Goal: Task Accomplishment & Management: Manage account settings

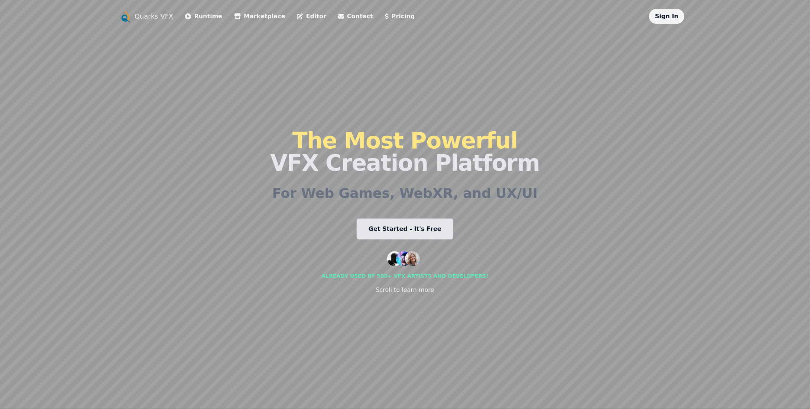
click at [665, 17] on link "Sign In" at bounding box center [666, 16] width 23 height 7
click at [655, 7] on div "Quarks VFX Runtime Marketplace Editor Contact Pricing Sign In The Most Powerful…" at bounding box center [405, 204] width 810 height 409
click at [665, 19] on link "Sign In" at bounding box center [666, 16] width 23 height 7
click at [338, 16] on link "Contact" at bounding box center [355, 16] width 35 height 9
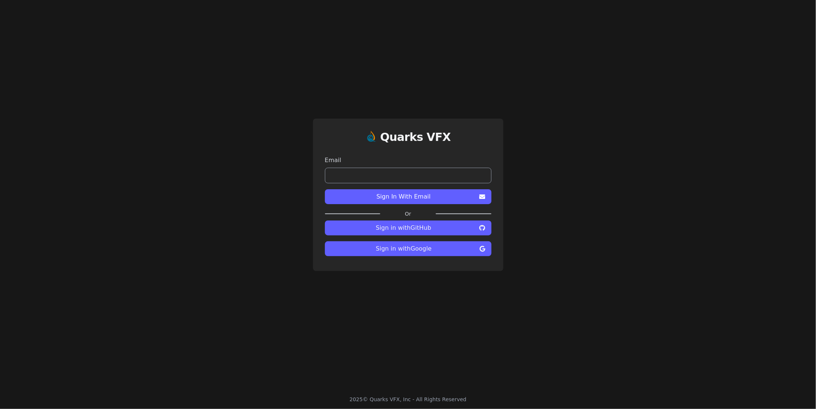
click at [363, 166] on div "Email" at bounding box center [408, 170] width 166 height 28
click at [360, 176] on input "email" at bounding box center [408, 176] width 166 height 16
paste input "**********"
type input "**********"
click at [373, 200] on span "Sign In With Email" at bounding box center [404, 196] width 146 height 9
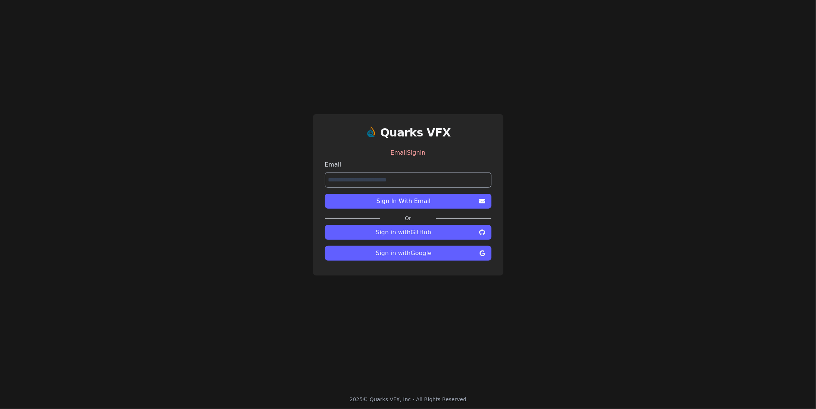
click at [386, 255] on span "Sign in with Google" at bounding box center [404, 253] width 146 height 9
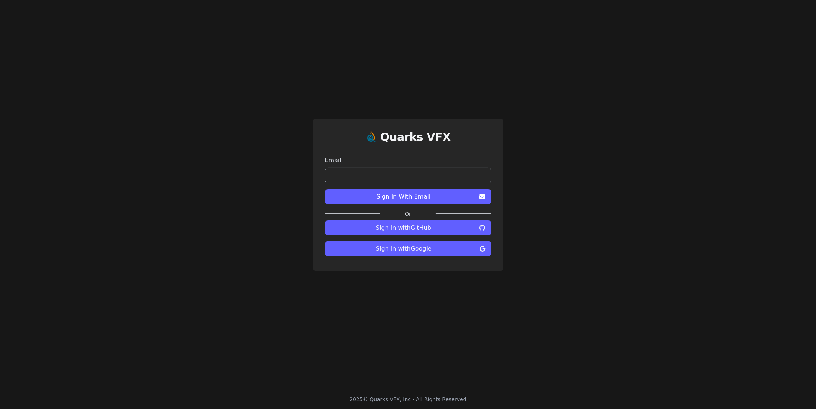
click at [426, 243] on button "Sign in with Google" at bounding box center [408, 248] width 166 height 15
click at [405, 252] on span "Sign in with Google" at bounding box center [404, 248] width 146 height 9
click at [171, 198] on div "Quarks VFX Email Sign In With Email Or Sign in with GitHub Sign in with Google" at bounding box center [408, 194] width 816 height 389
click at [419, 255] on button "Sign in with Google" at bounding box center [408, 248] width 166 height 15
click at [408, 247] on span "Sign in with Google" at bounding box center [404, 248] width 146 height 9
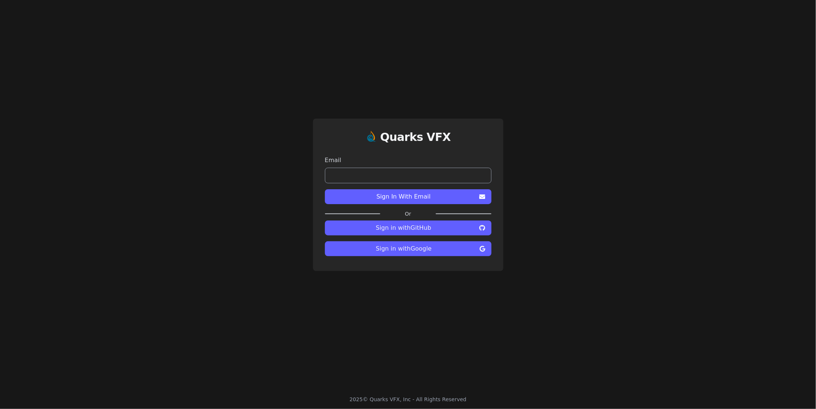
click at [403, 245] on span "Sign in with Google" at bounding box center [404, 248] width 146 height 9
click at [272, 194] on div "Quarks VFX Email Sign In With Email Or Sign in with GitHub Sign in with Google" at bounding box center [408, 194] width 816 height 389
click at [439, 246] on span "Sign in with Google" at bounding box center [404, 248] width 146 height 9
